Goal: Task Accomplishment & Management: Use online tool/utility

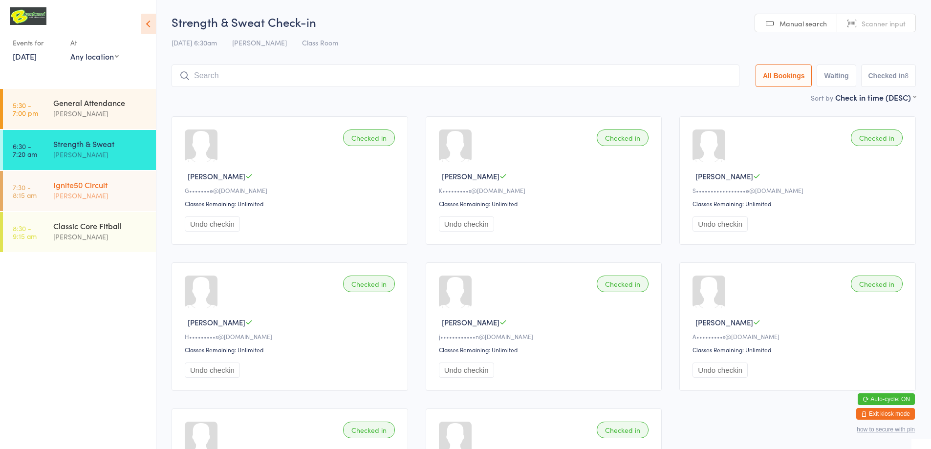
click at [106, 193] on div "[PERSON_NAME]" at bounding box center [100, 195] width 94 height 11
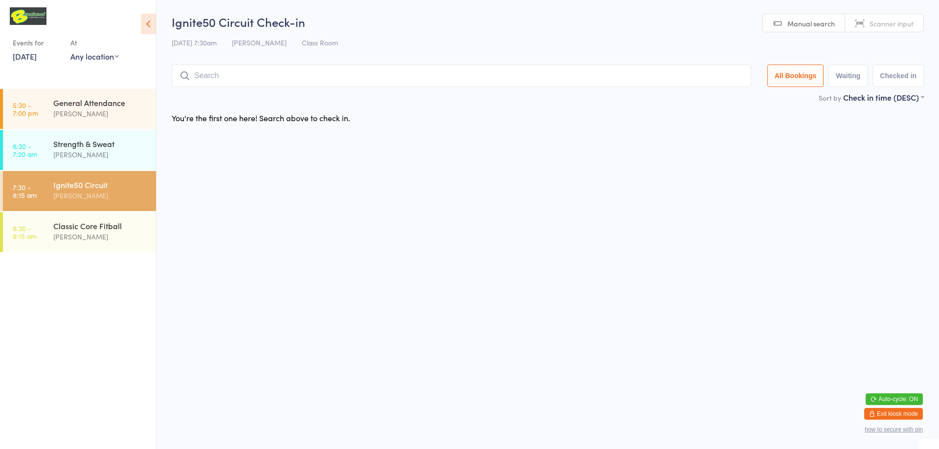
click at [209, 79] on input "search" at bounding box center [461, 76] width 579 height 22
click at [222, 76] on input "search" at bounding box center [461, 76] width 579 height 22
type input "220036"
click at [718, 97] on button "Drop in" at bounding box center [721, 96] width 39 height 14
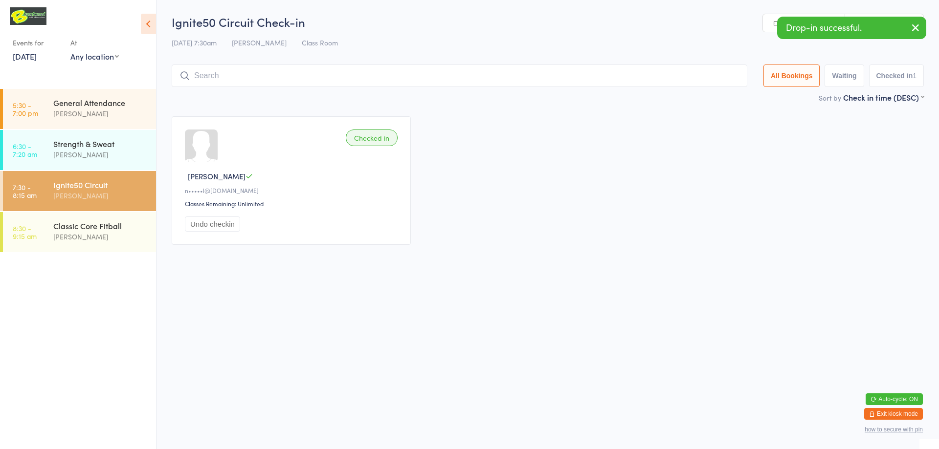
click at [253, 73] on input "search" at bounding box center [459, 76] width 575 height 22
click at [867, 20] on link "Scanner input" at bounding box center [884, 23] width 78 height 19
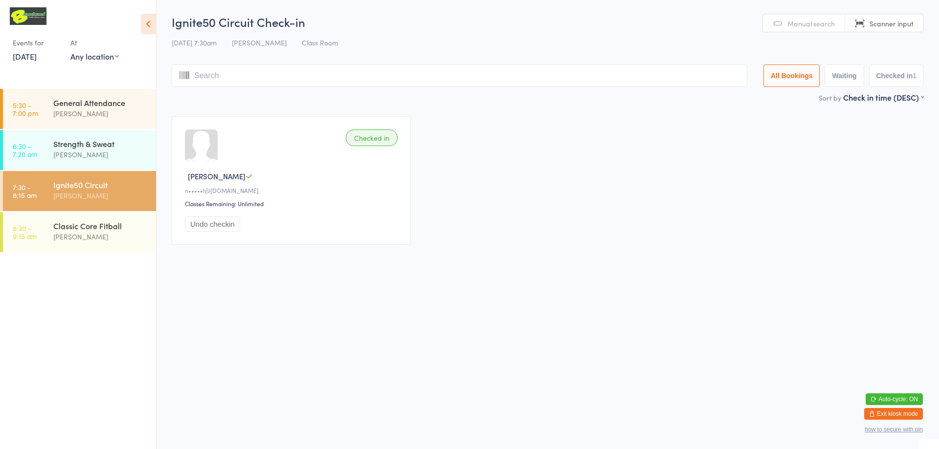
click at [297, 78] on input "search" at bounding box center [459, 76] width 575 height 22
type input "220033"
